Goal: Find contact information: Find contact information

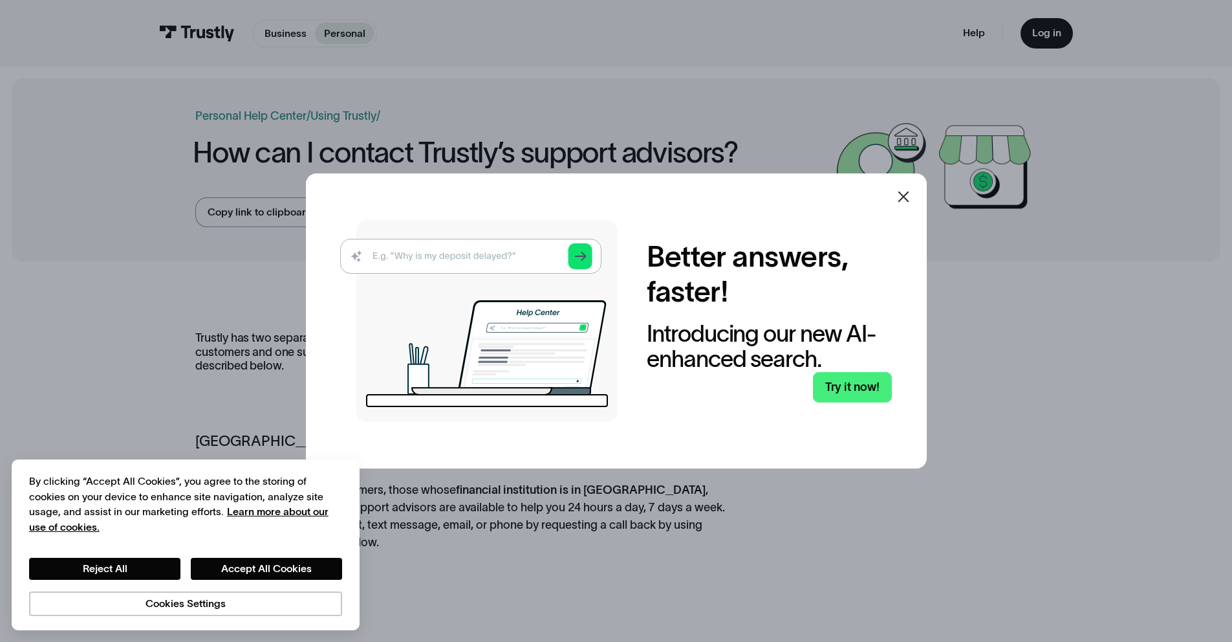
click at [893, 189] on div at bounding box center [903, 196] width 31 height 31
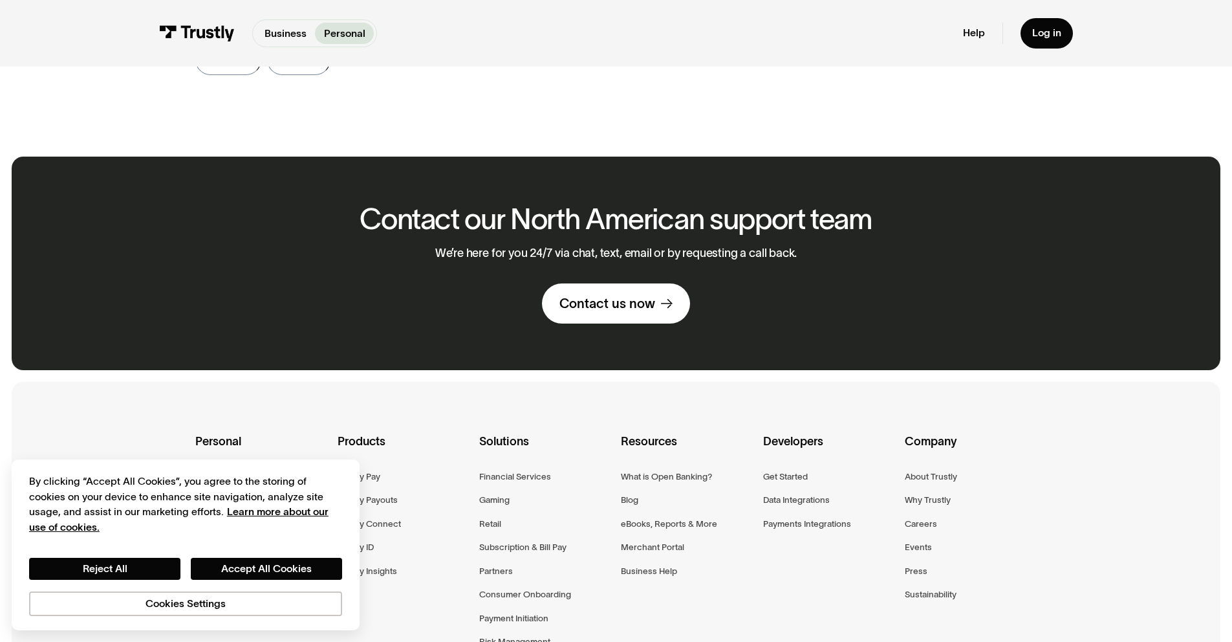
scroll to position [795, 0]
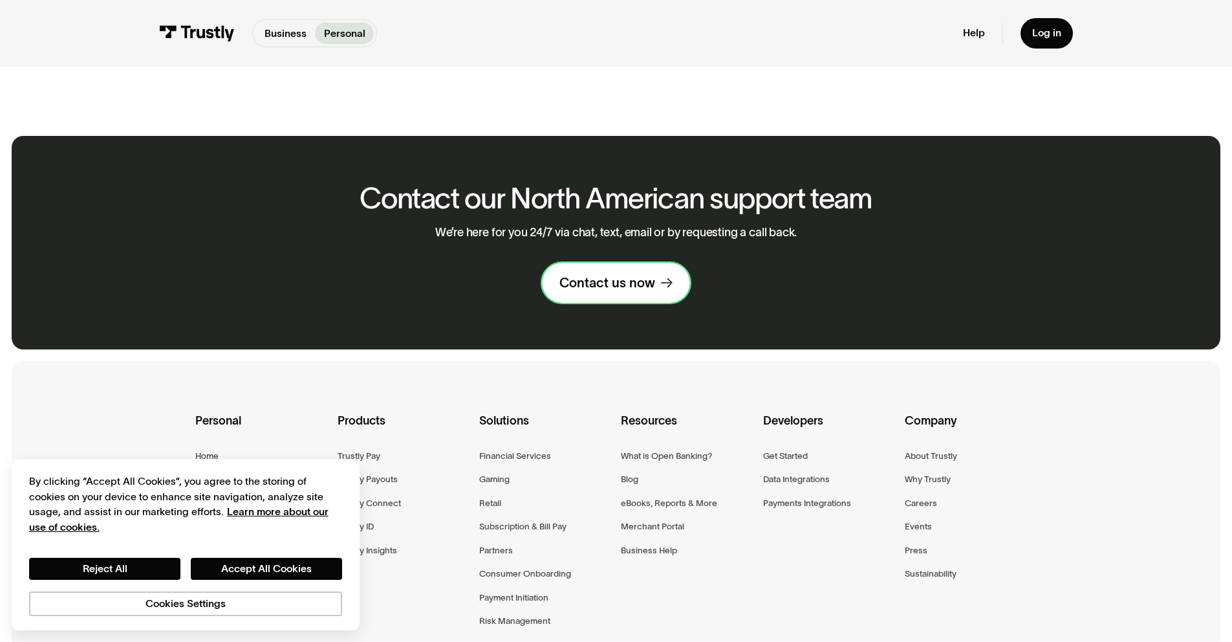
click at [614, 274] on div "Contact us now" at bounding box center [607, 282] width 96 height 17
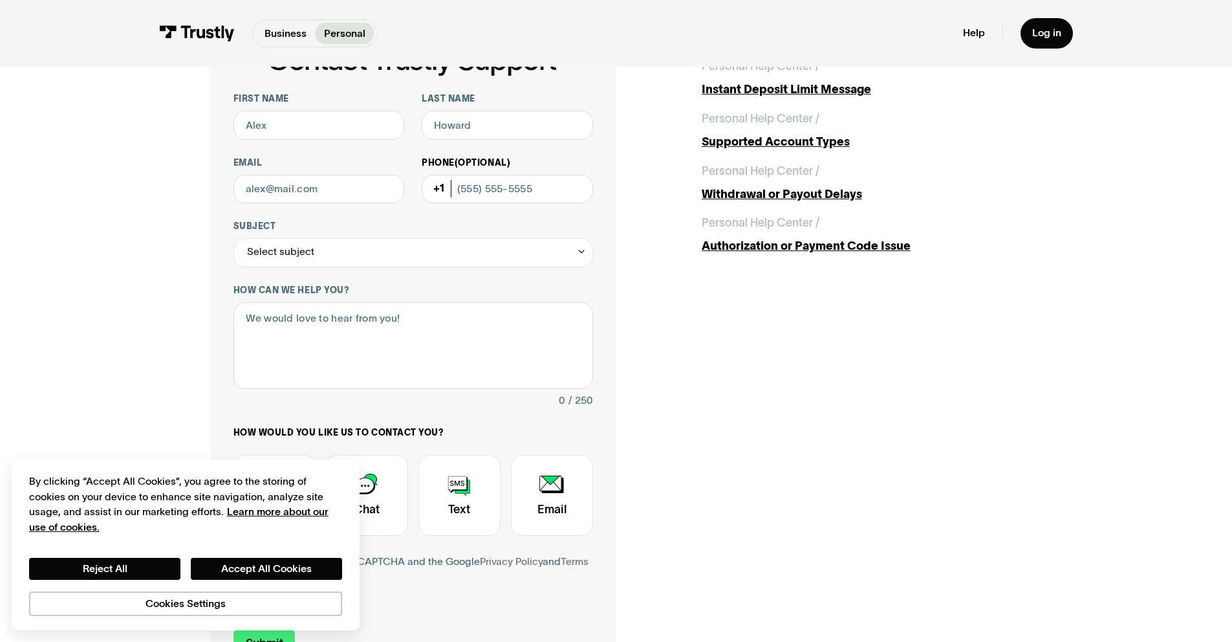
scroll to position [271, 0]
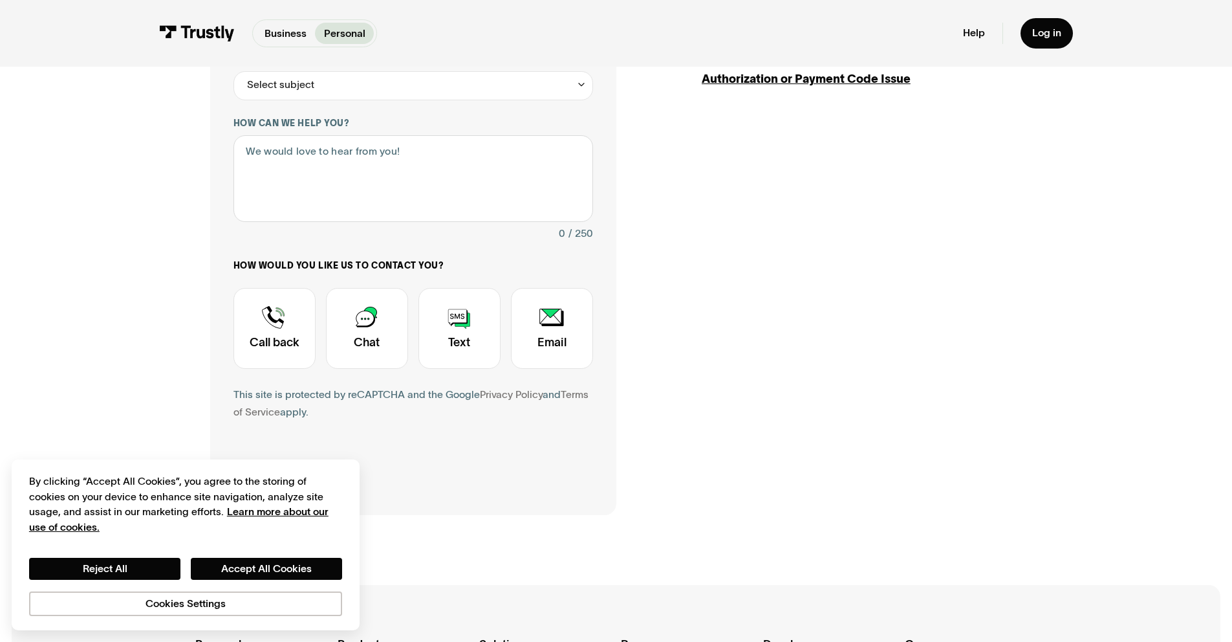
click at [845, 235] on div "Contact Trustly Support First name Last name Email Phone (Optional) Subject Sel…" at bounding box center [616, 184] width 812 height 661
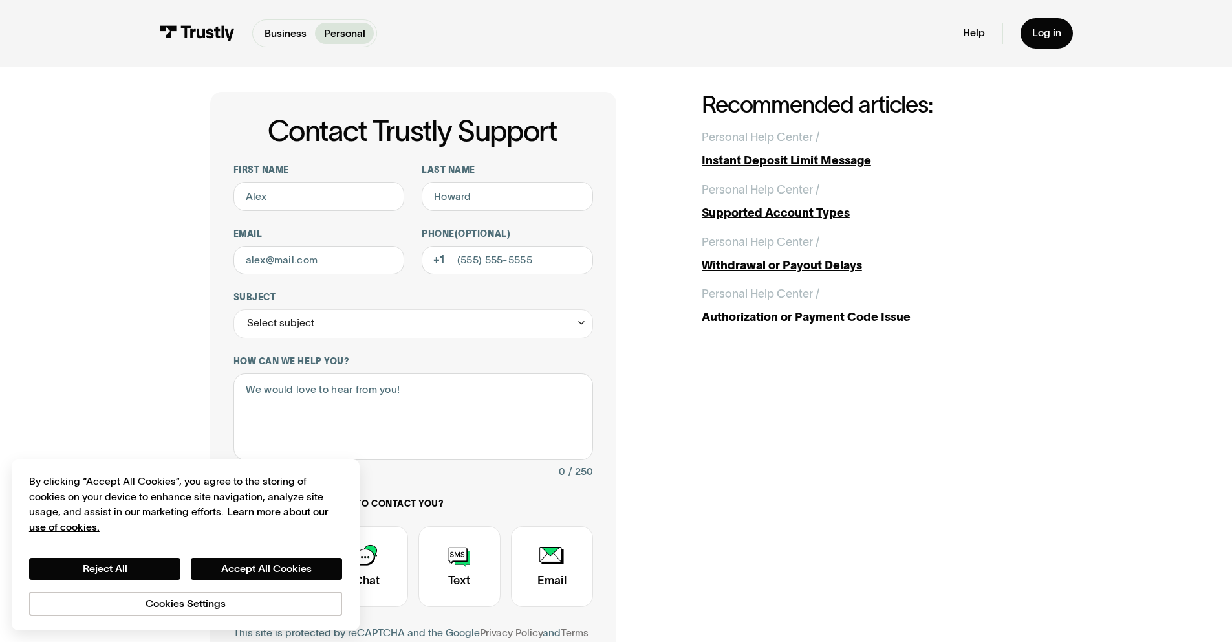
scroll to position [0, 0]
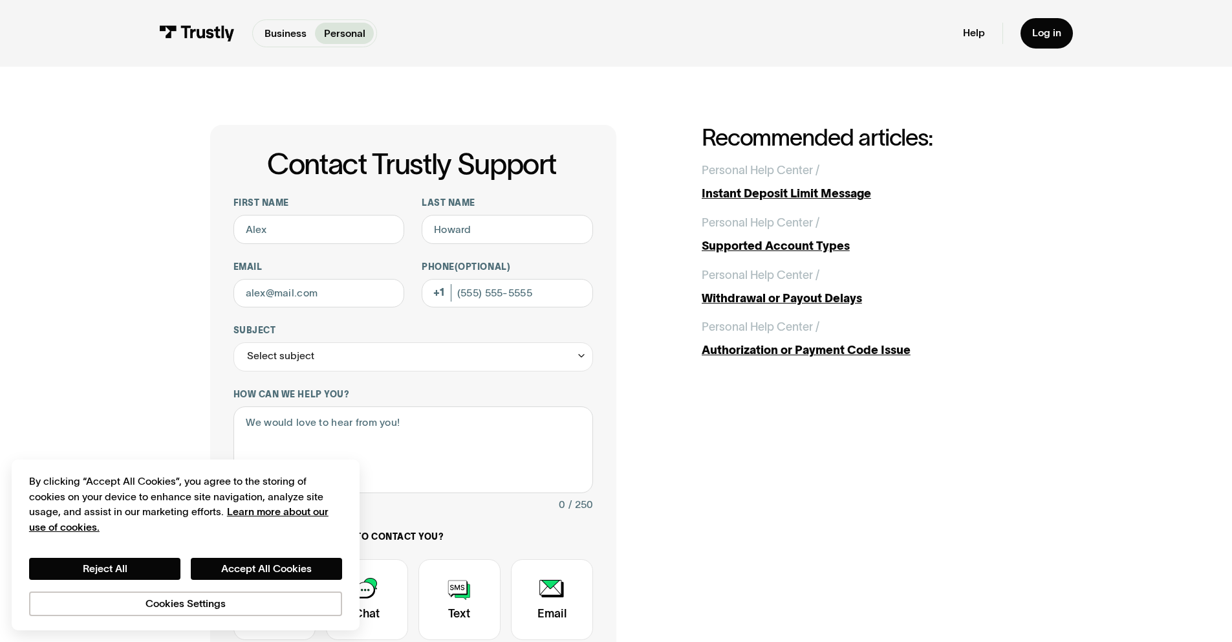
click at [856, 541] on div "Contact Trustly Support First name Last name Email Phone (Optional) Subject Sel…" at bounding box center [616, 455] width 812 height 661
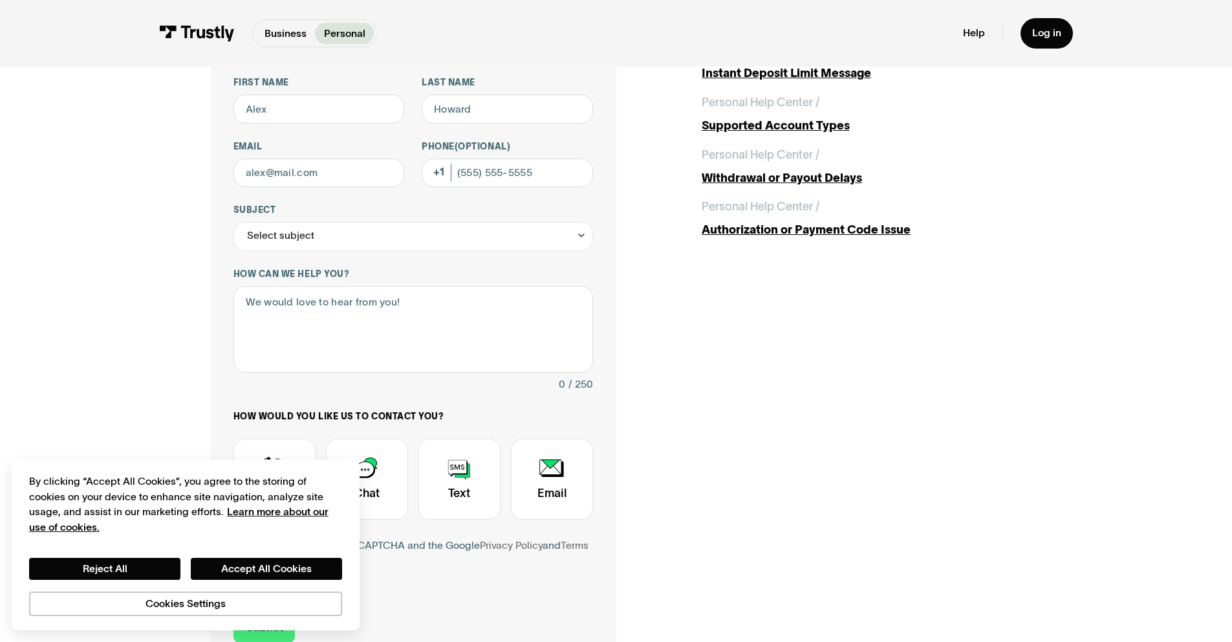
scroll to position [123, 0]
